Goal: Task Accomplishment & Management: Use online tool/utility

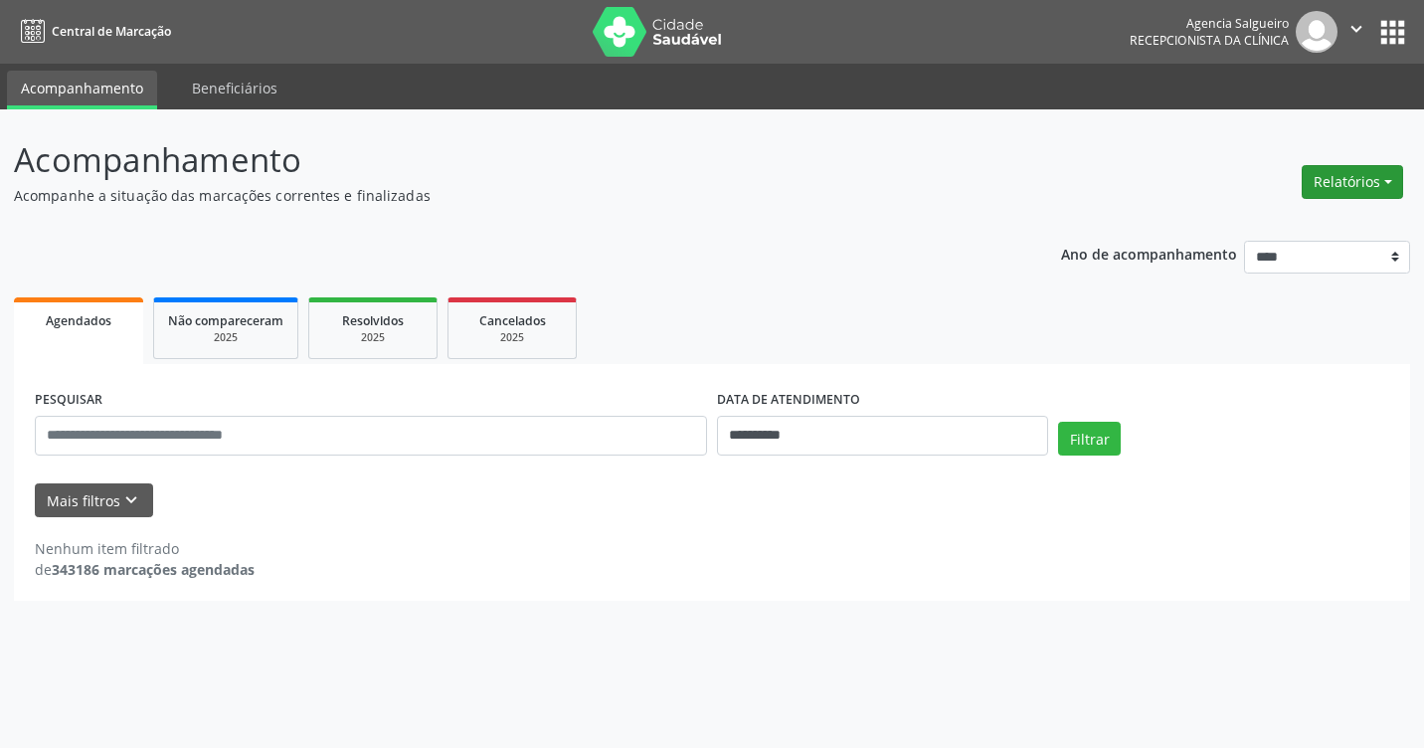
click at [1391, 174] on button "Relatórios" at bounding box center [1352, 182] width 101 height 34
click at [1312, 208] on ul "Agendamentos Procedimentos realizados" at bounding box center [1298, 239] width 216 height 72
click at [1301, 218] on link "Agendamentos" at bounding box center [1298, 225] width 214 height 28
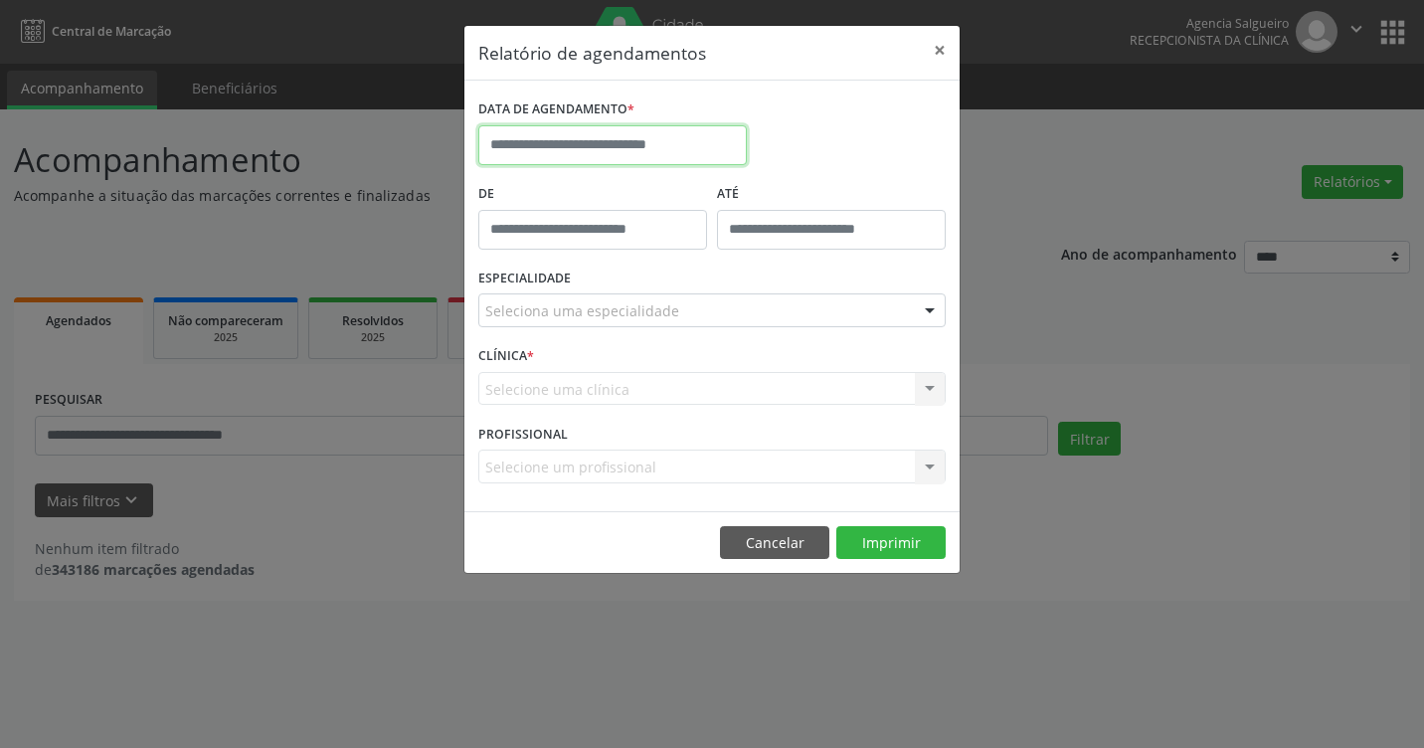
click at [646, 135] on input "text" at bounding box center [612, 145] width 269 height 40
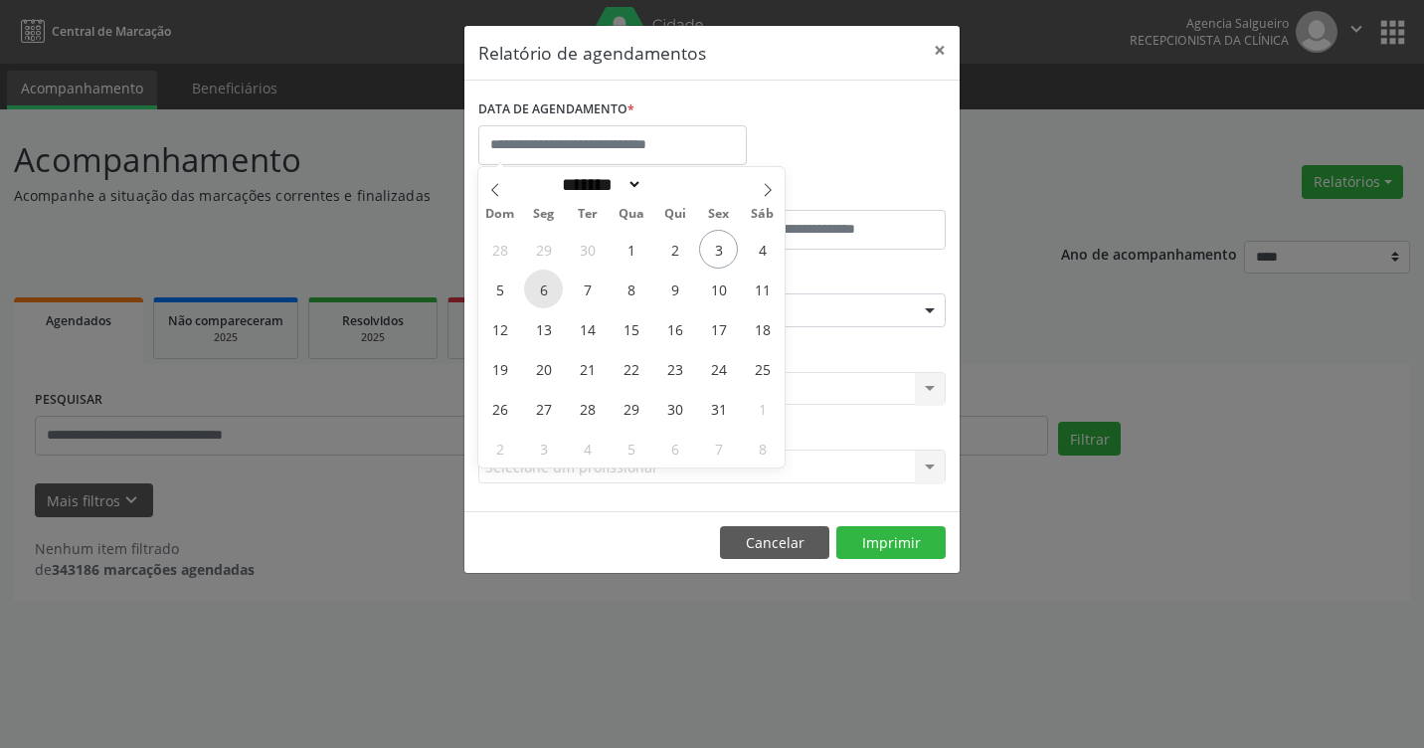
click at [536, 290] on span "6" at bounding box center [543, 289] width 39 height 39
type input "**********"
click at [545, 290] on span "6" at bounding box center [543, 289] width 39 height 39
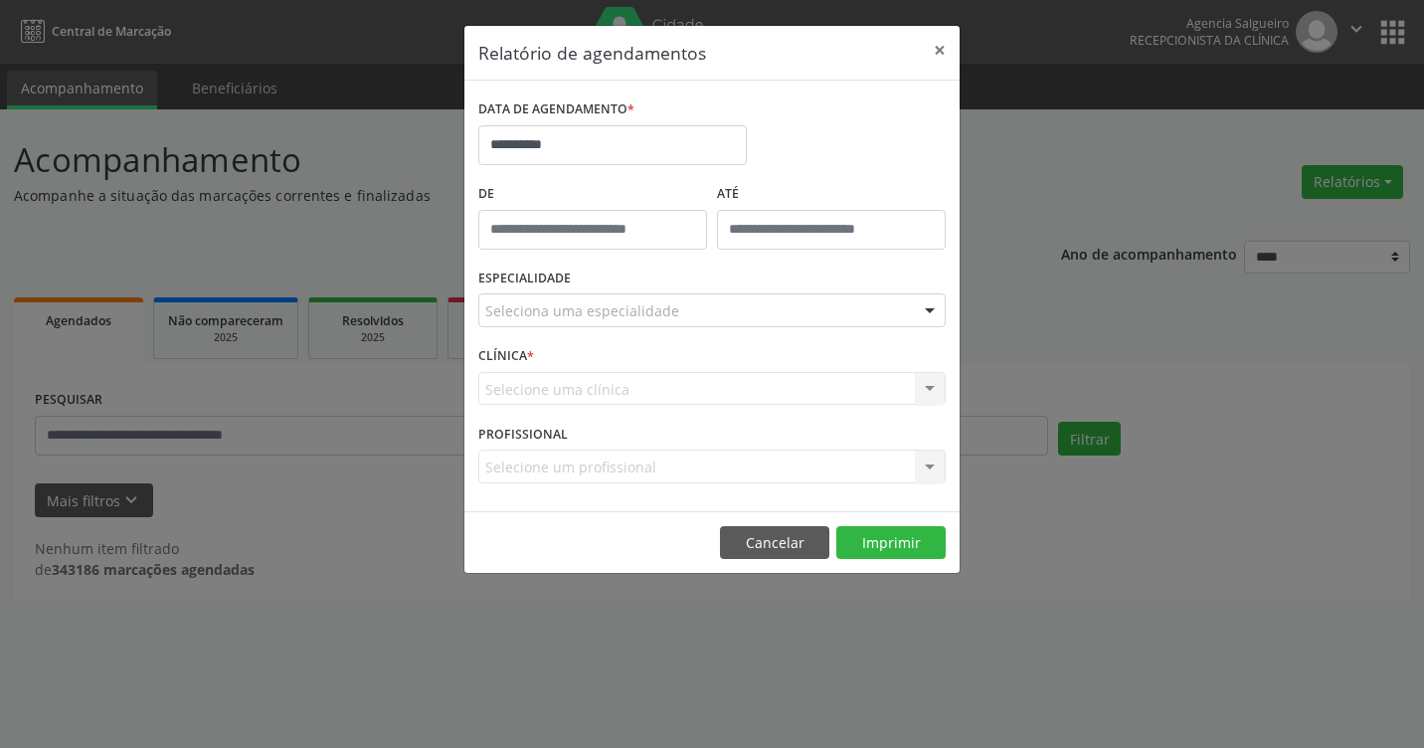
click at [545, 290] on label "ESPECIALIDADE" at bounding box center [524, 279] width 93 height 31
click at [926, 308] on div at bounding box center [930, 311] width 30 height 34
type input "*"
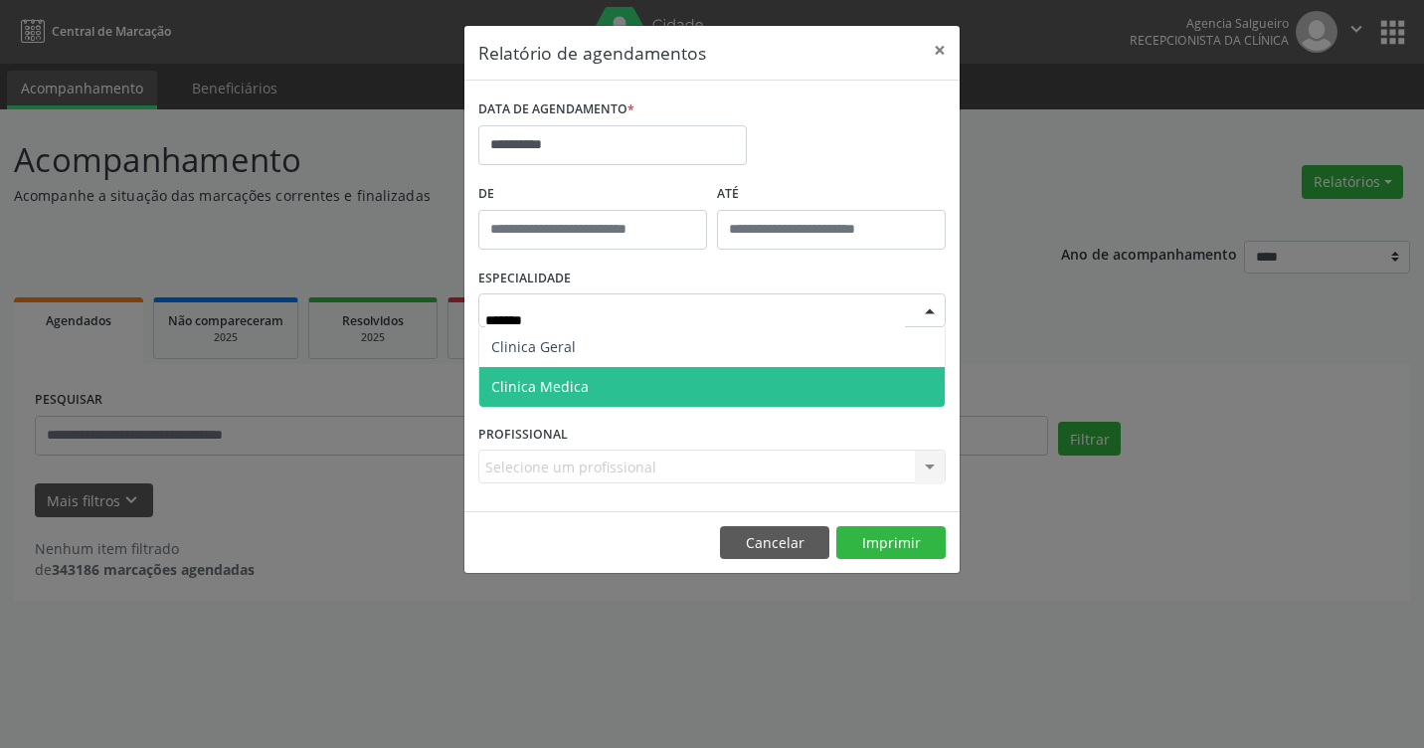
type input "*******"
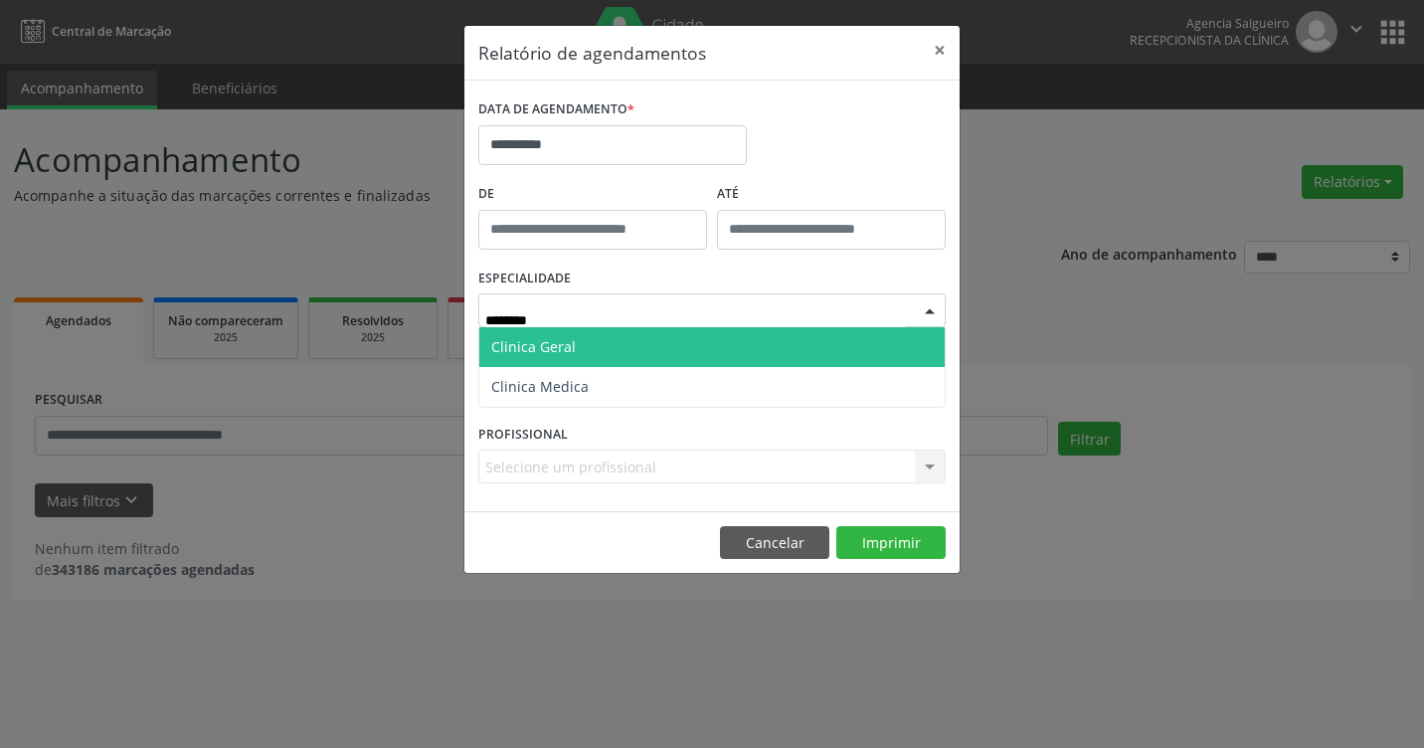
drag, startPoint x: 706, startPoint y: 347, endPoint x: 694, endPoint y: 352, distance: 12.9
click at [705, 347] on span "Clinica Geral" at bounding box center [712, 347] width 466 height 40
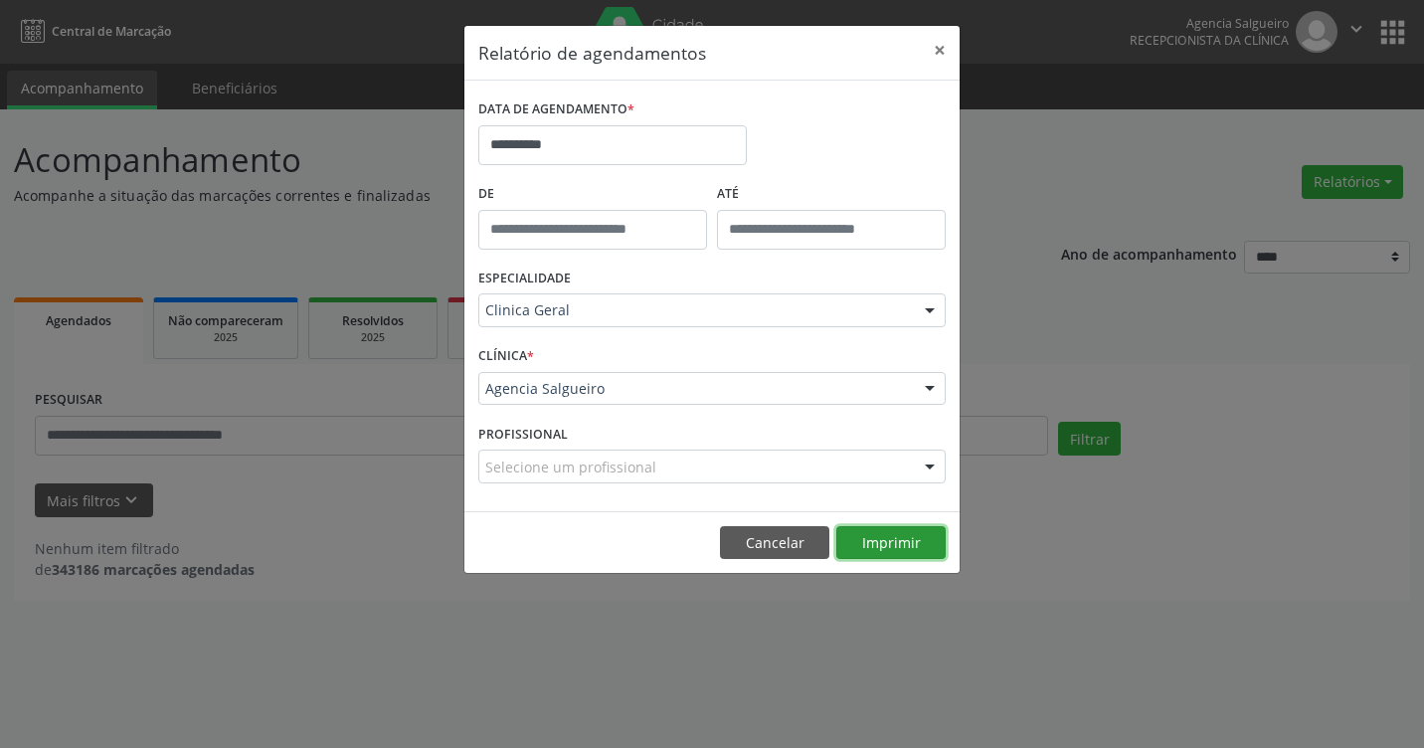
click at [906, 538] on button "Imprimir" at bounding box center [891, 543] width 109 height 34
